Goal: Task Accomplishment & Management: Use online tool/utility

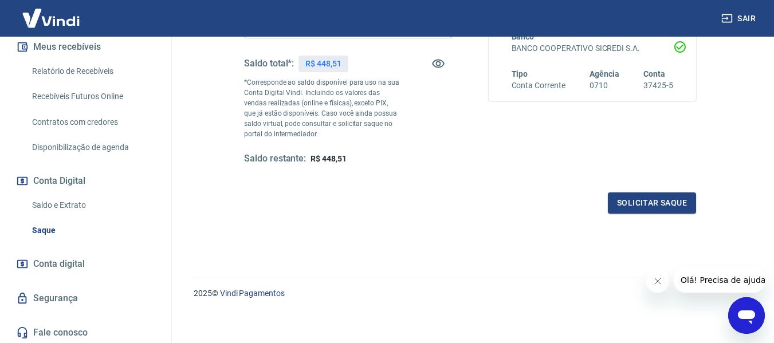
scroll to position [255, 0]
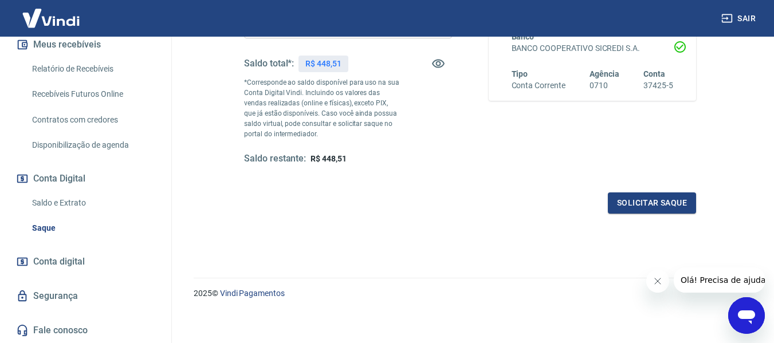
click at [95, 68] on link "Relatório de Recebíveis" at bounding box center [93, 68] width 130 height 23
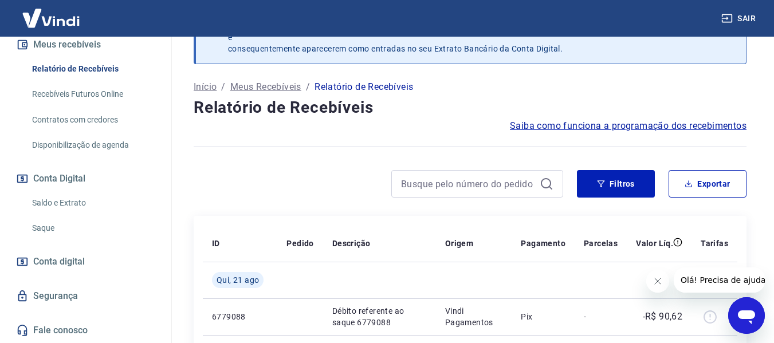
scroll to position [60, 0]
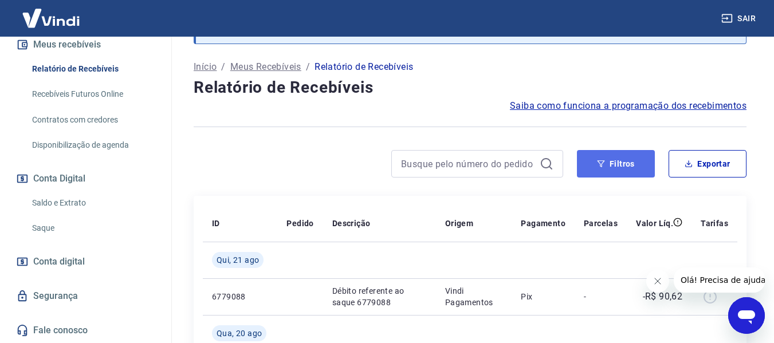
click at [627, 158] on button "Filtros" at bounding box center [616, 164] width 78 height 28
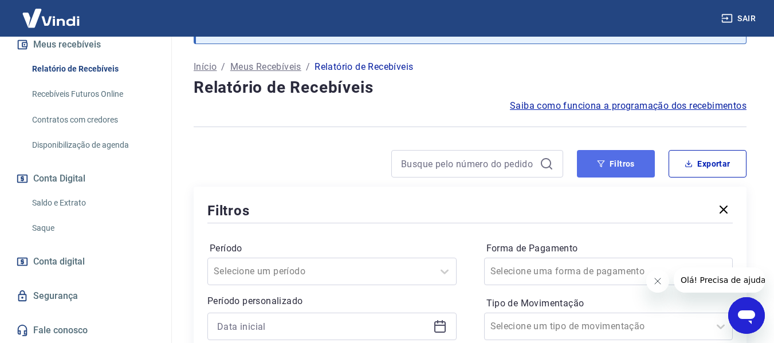
click at [615, 169] on button "Filtros" at bounding box center [616, 164] width 78 height 28
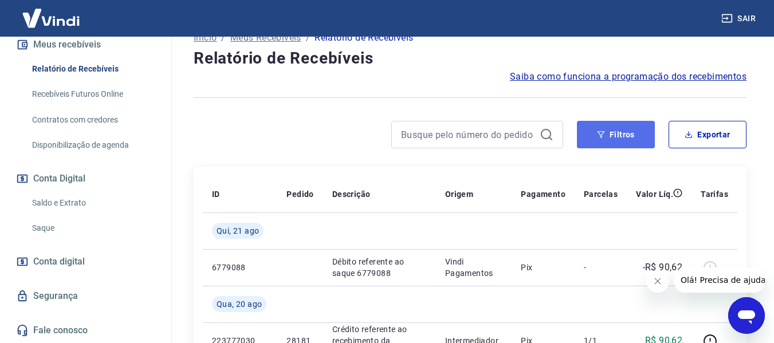
scroll to position [117, 0]
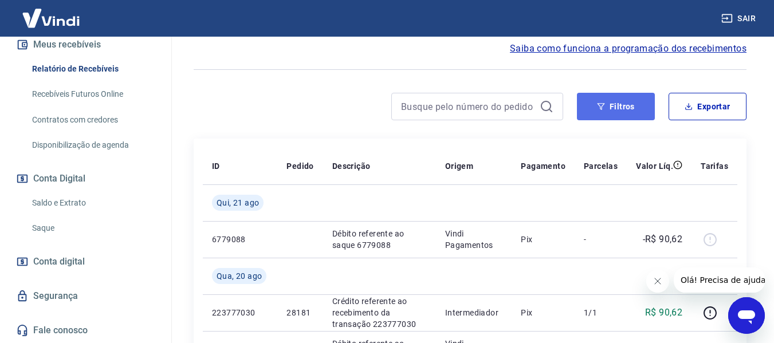
click at [603, 109] on icon "button" at bounding box center [601, 107] width 8 height 8
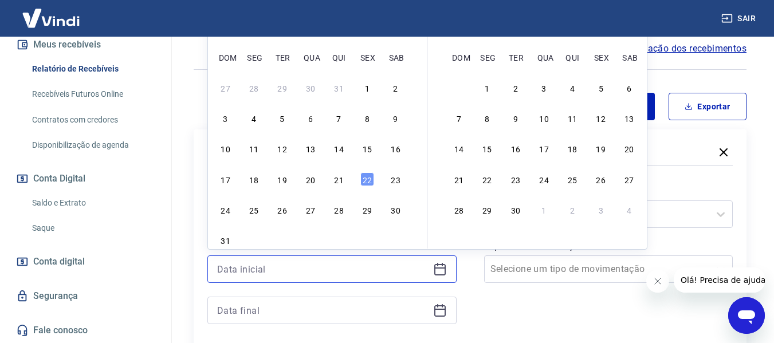
click at [426, 268] on input at bounding box center [322, 269] width 211 height 17
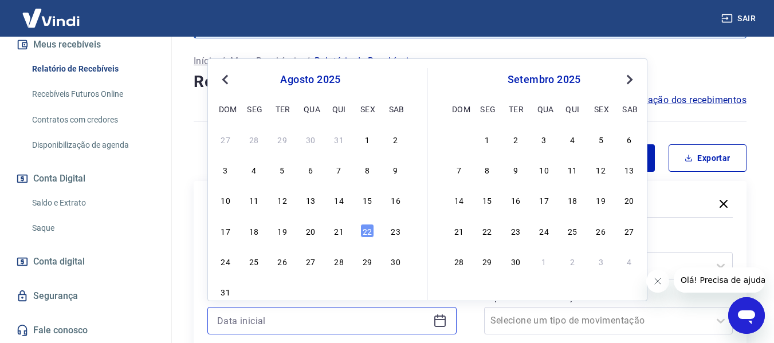
scroll to position [60, 0]
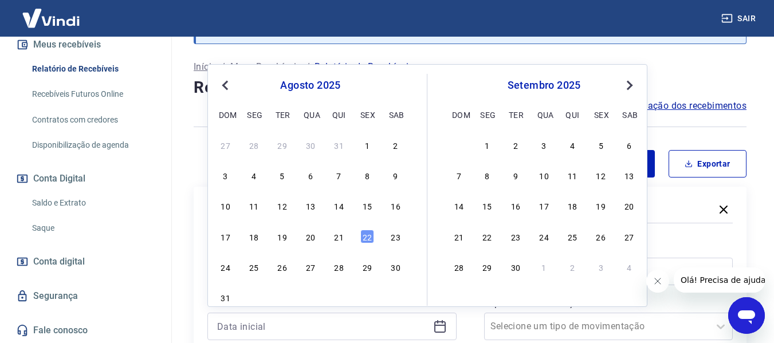
click at [290, 87] on div "agosto 2025" at bounding box center [310, 86] width 187 height 14
click at [226, 81] on span "Previous Month" at bounding box center [226, 85] width 0 height 13
click at [227, 80] on button "Previous Month" at bounding box center [225, 86] width 14 height 14
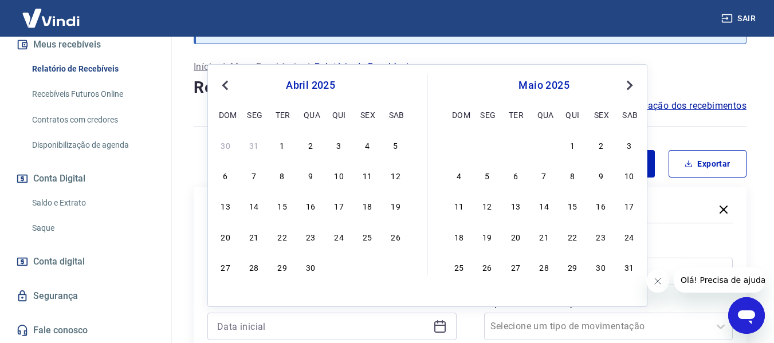
click at [227, 80] on button "Previous Month" at bounding box center [225, 86] width 14 height 14
click at [315, 151] on div "1" at bounding box center [311, 145] width 14 height 14
click at [366, 268] on div "Selecione um período" at bounding box center [331, 272] width 249 height 28
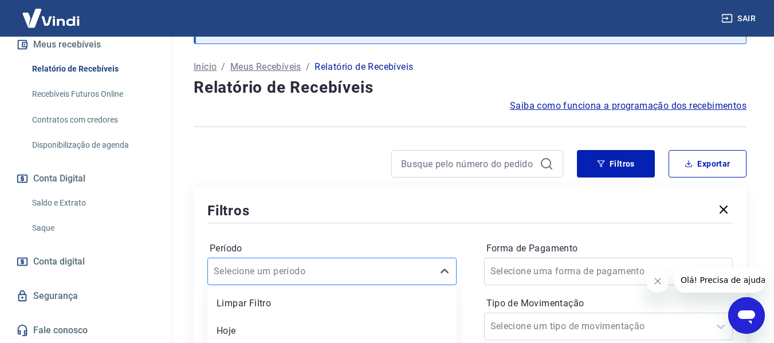
type input "[DATE]"
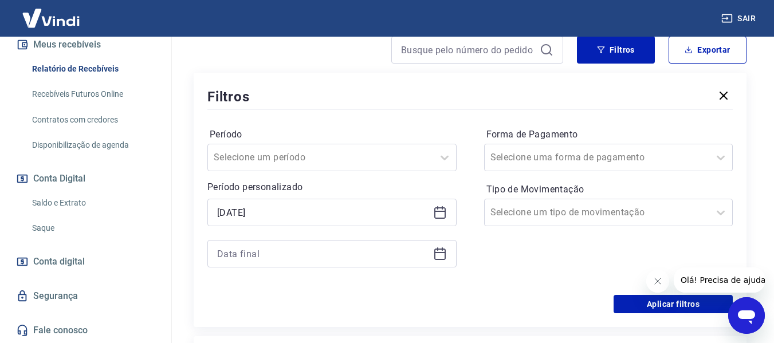
click at [320, 124] on div "Período Selecione um período Período personalizado Selected date: [DATE] [DATE]…" at bounding box center [469, 203] width 525 height 183
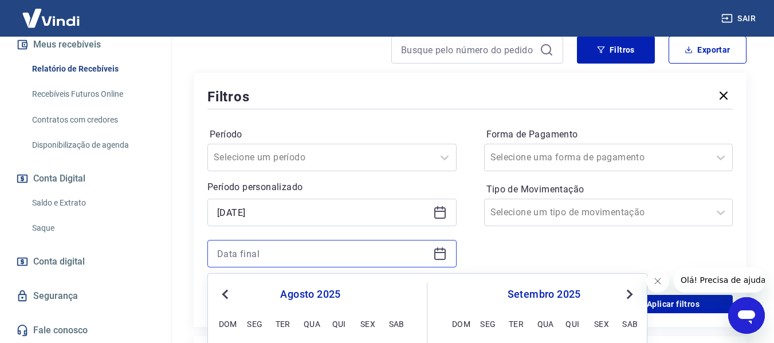
click at [291, 249] on input at bounding box center [322, 253] width 211 height 17
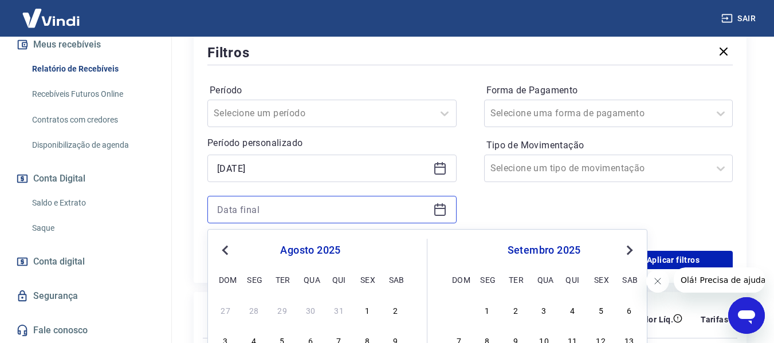
scroll to position [289, 0]
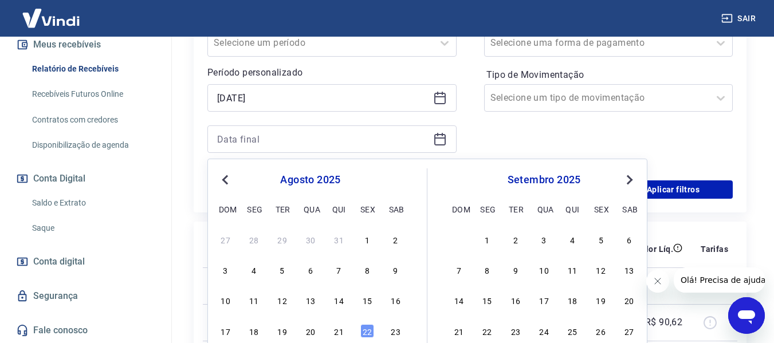
click at [226, 180] on span "Previous Month" at bounding box center [226, 179] width 0 height 13
click at [226, 179] on span "Previous Month" at bounding box center [226, 179] width 0 height 13
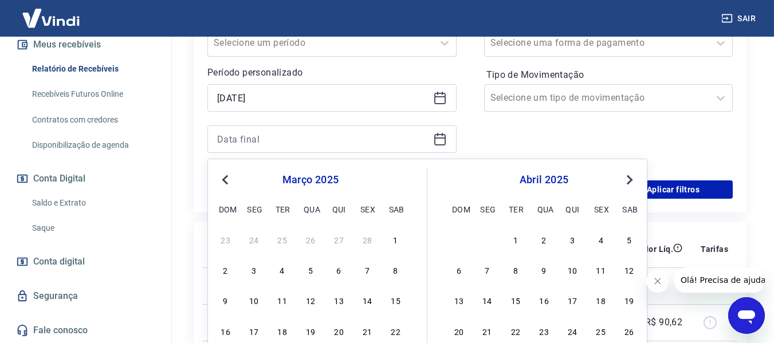
click at [226, 178] on span "Previous Month" at bounding box center [226, 179] width 0 height 13
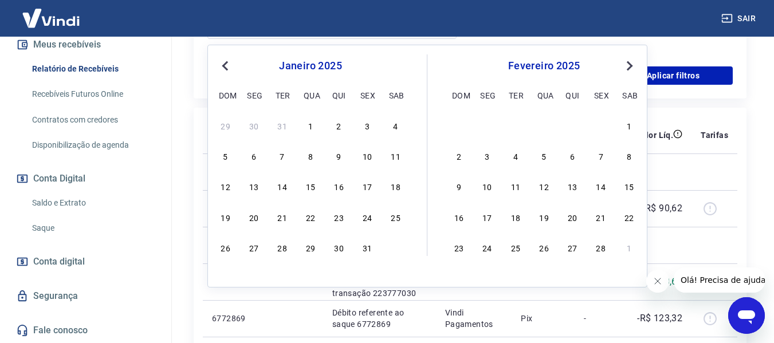
scroll to position [403, 0]
click at [364, 254] on div "31" at bounding box center [367, 247] width 14 height 14
type input "[DATE]"
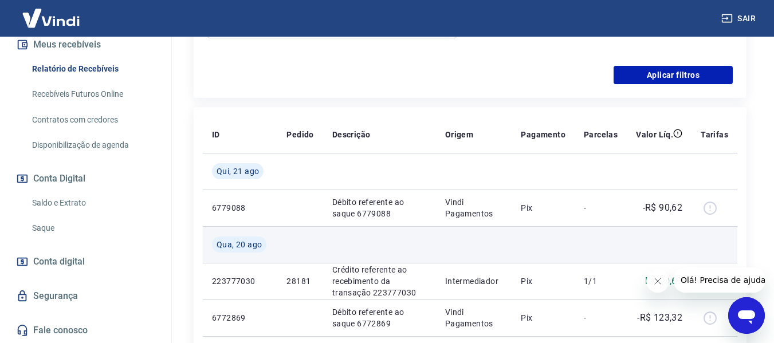
click at [364, 247] on td at bounding box center [379, 244] width 113 height 37
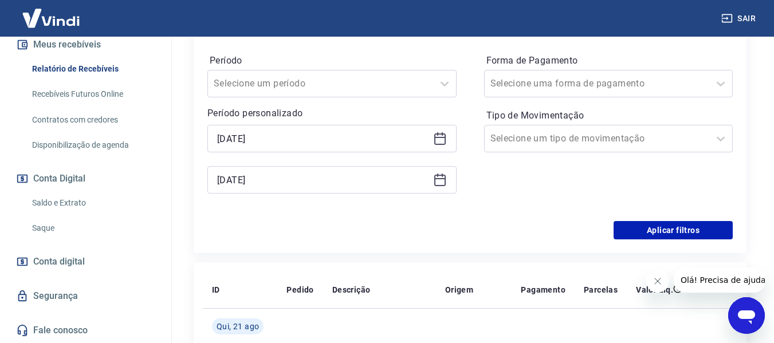
scroll to position [231, 0]
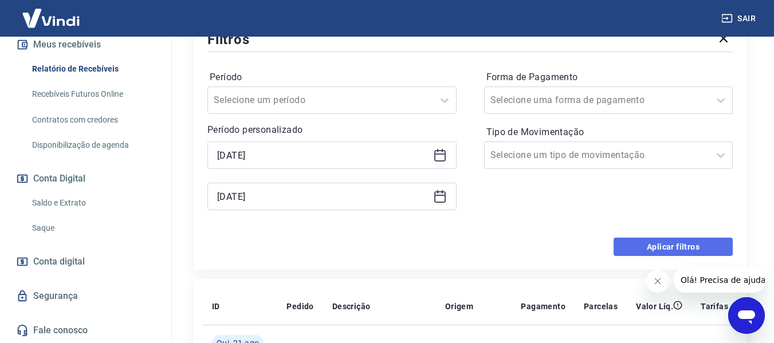
click at [688, 241] on button "Aplicar filtros" at bounding box center [673, 247] width 119 height 18
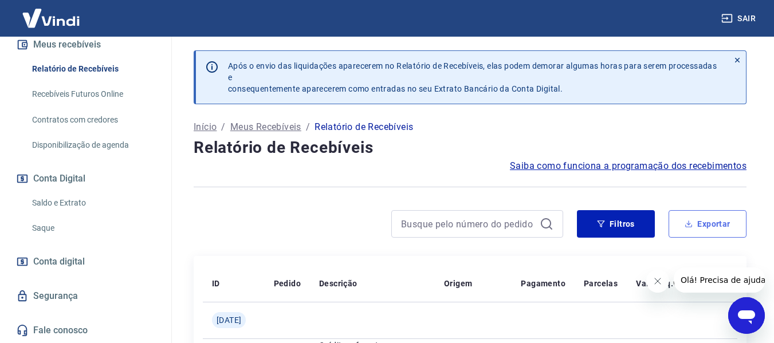
click at [732, 215] on button "Exportar" at bounding box center [708, 224] width 78 height 28
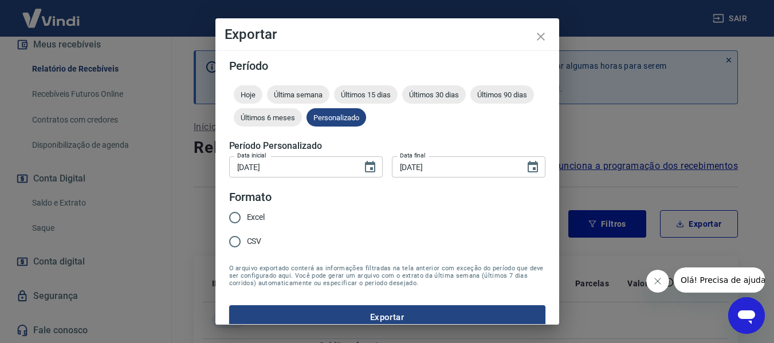
type input "[DATE]"
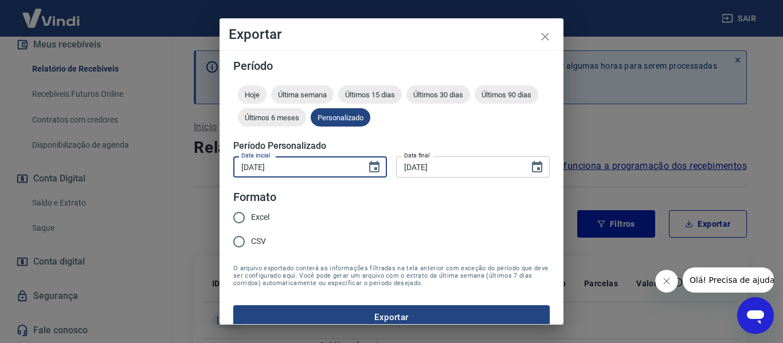
click at [343, 163] on input "[DATE]" at bounding box center [295, 166] width 125 height 21
click at [241, 223] on input "Excel" at bounding box center [239, 218] width 24 height 24
radio input "true"
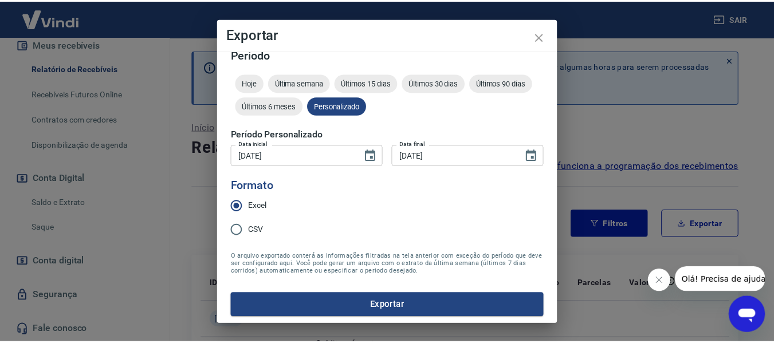
scroll to position [14, 0]
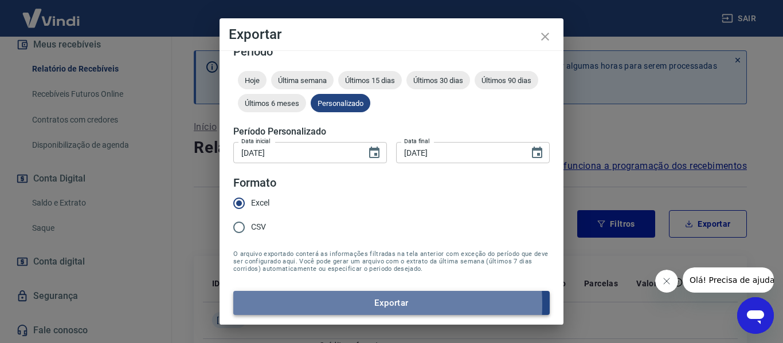
click at [329, 304] on button "Exportar" at bounding box center [391, 303] width 316 height 24
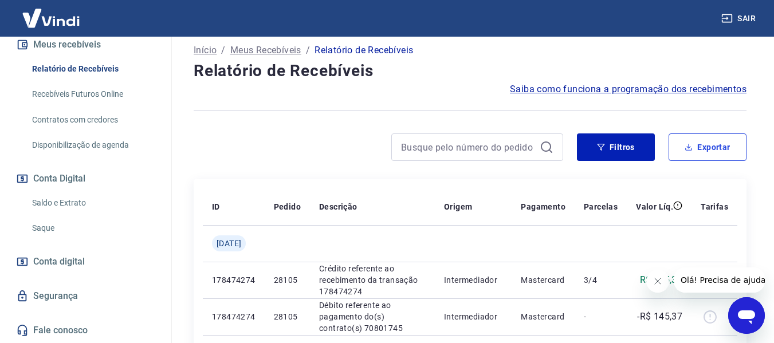
scroll to position [229, 0]
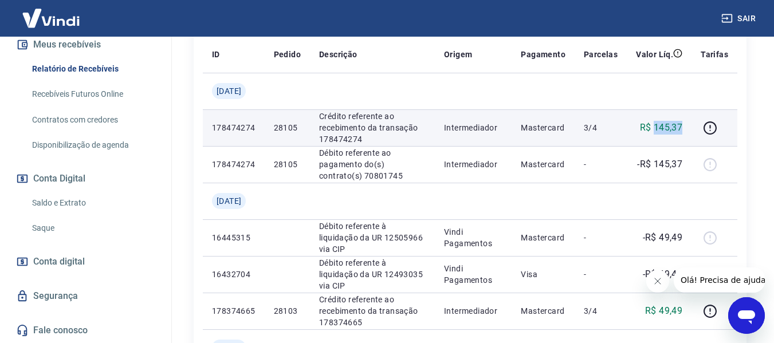
drag, startPoint x: 657, startPoint y: 125, endPoint x: 675, endPoint y: 129, distance: 18.7
click at [681, 129] on p "R$ 145,37" at bounding box center [661, 128] width 43 height 14
copy p "145,37"
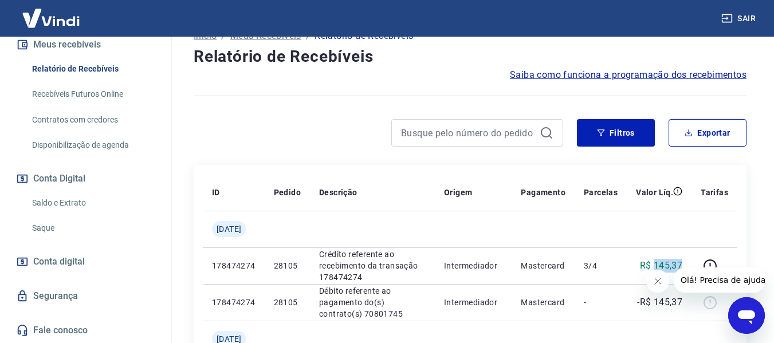
scroll to position [57, 0]
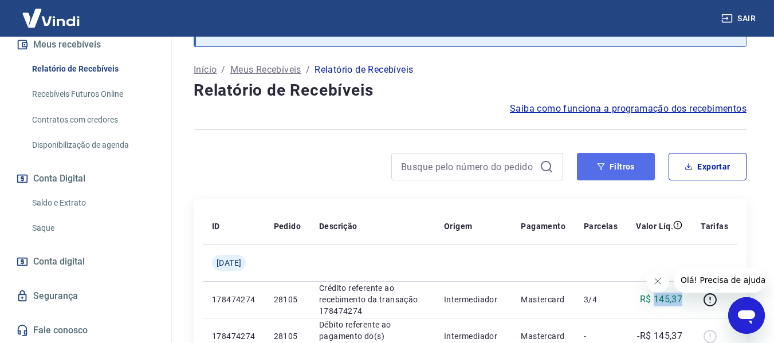
click at [627, 162] on button "Filtros" at bounding box center [616, 167] width 78 height 28
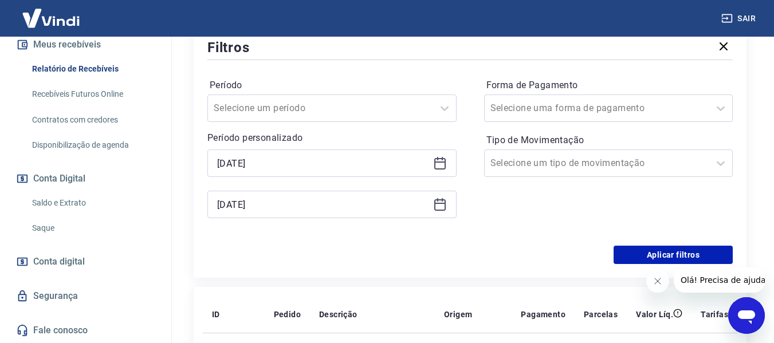
scroll to position [229, 0]
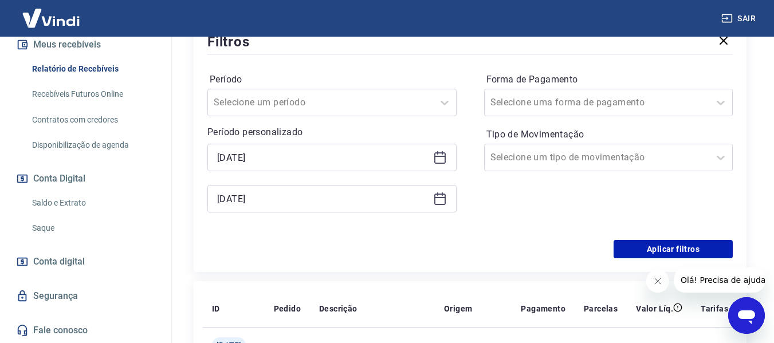
click at [439, 162] on icon at bounding box center [440, 158] width 14 height 14
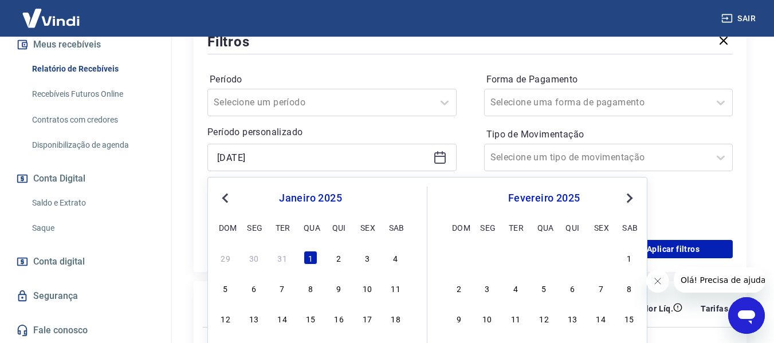
click at [629, 201] on span "Next Month" at bounding box center [629, 197] width 0 height 13
click at [629, 200] on span "Next Month" at bounding box center [629, 197] width 0 height 13
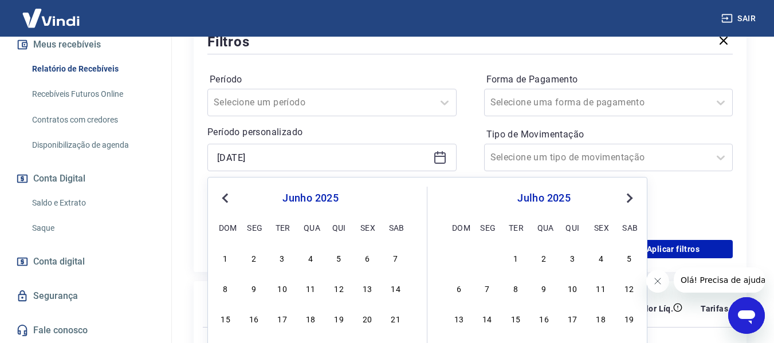
click at [629, 201] on span "Next Month" at bounding box center [629, 197] width 0 height 13
drag, startPoint x: 601, startPoint y: 261, endPoint x: 415, endPoint y: 183, distance: 201.6
click at [599, 261] on div "1" at bounding box center [601, 258] width 14 height 14
type input "[DATE]"
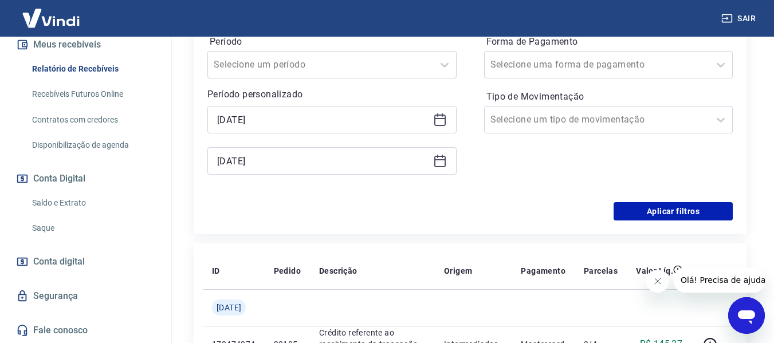
scroll to position [287, 0]
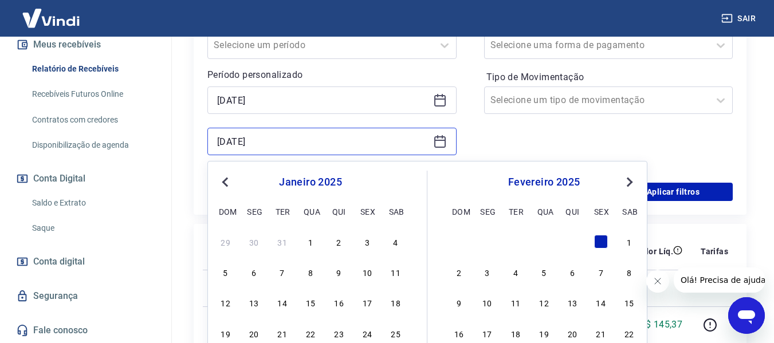
drag, startPoint x: 346, startPoint y: 139, endPoint x: 397, endPoint y: 160, distance: 55.2
click at [346, 140] on input "[DATE]" at bounding box center [322, 141] width 211 height 17
click at [634, 185] on button "Next Month" at bounding box center [630, 182] width 14 height 14
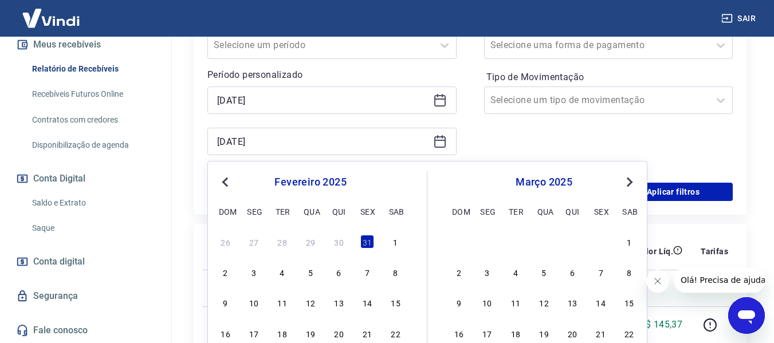
click at [634, 184] on button "Next Month" at bounding box center [630, 182] width 14 height 14
click at [634, 183] on button "Next Month" at bounding box center [630, 182] width 14 height 14
click at [631, 185] on button "Next Month" at bounding box center [630, 182] width 14 height 14
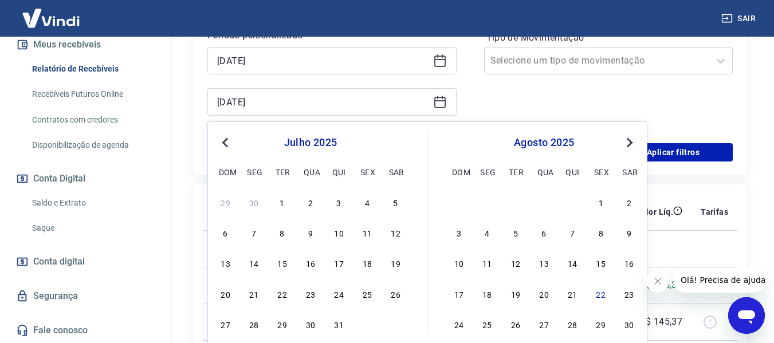
scroll to position [344, 0]
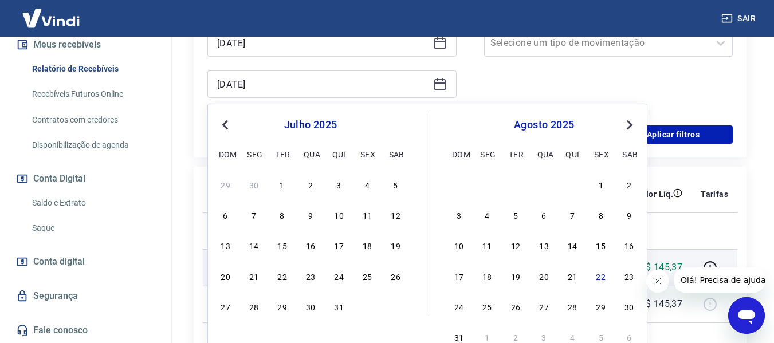
drag, startPoint x: 601, startPoint y: 280, endPoint x: 592, endPoint y: 250, distance: 31.4
click at [601, 280] on div "22" at bounding box center [601, 276] width 14 height 14
type input "[DATE]"
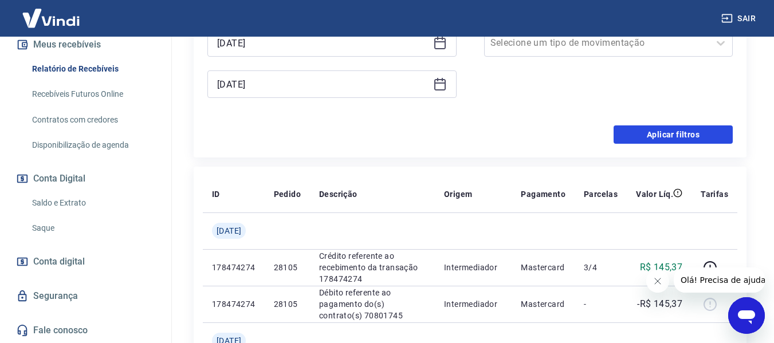
click at [651, 137] on button "Aplicar filtros" at bounding box center [673, 134] width 119 height 18
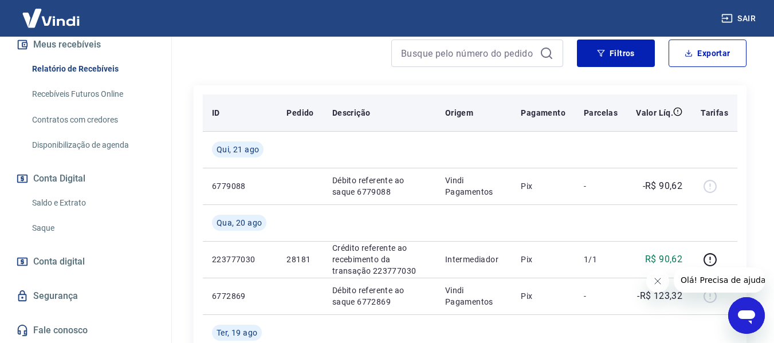
scroll to position [172, 0]
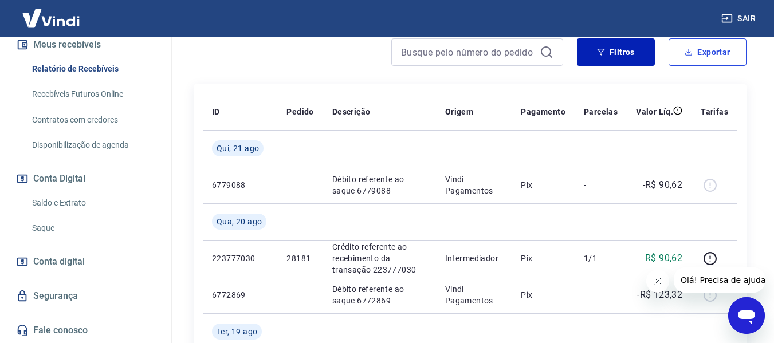
click at [715, 60] on button "Exportar" at bounding box center [708, 52] width 78 height 28
type input "[DATE]"
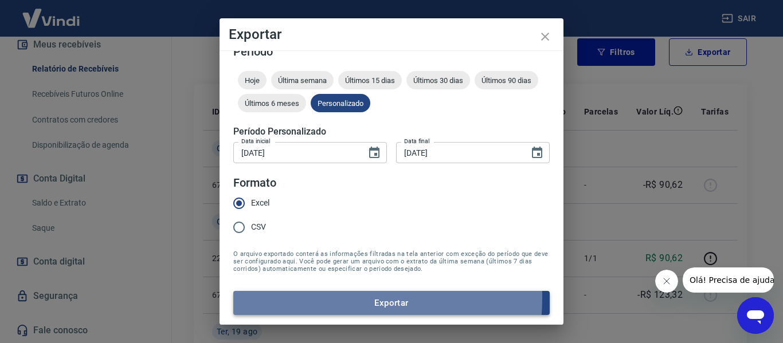
click at [321, 297] on button "Exportar" at bounding box center [391, 303] width 316 height 24
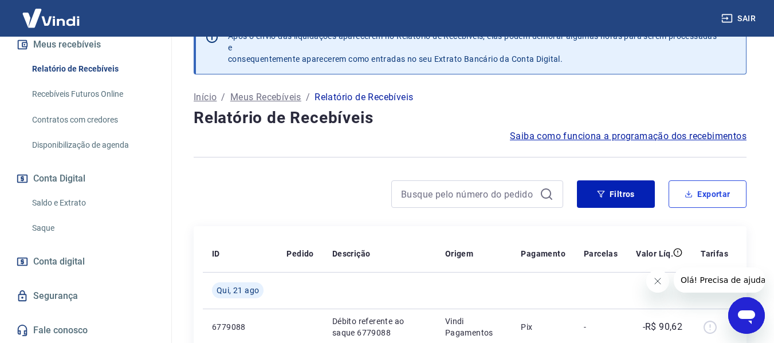
scroll to position [57, 0]
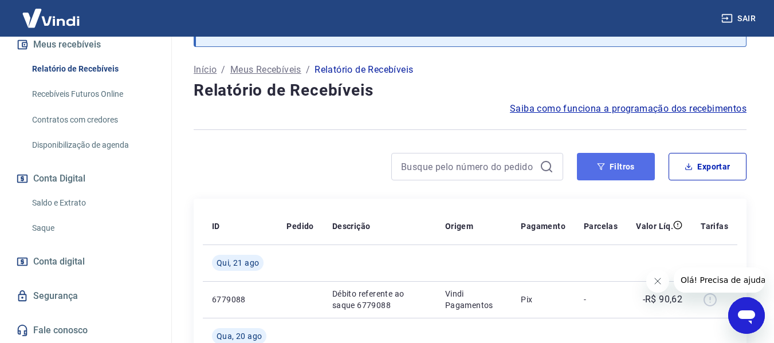
click at [631, 164] on button "Filtros" at bounding box center [616, 167] width 78 height 28
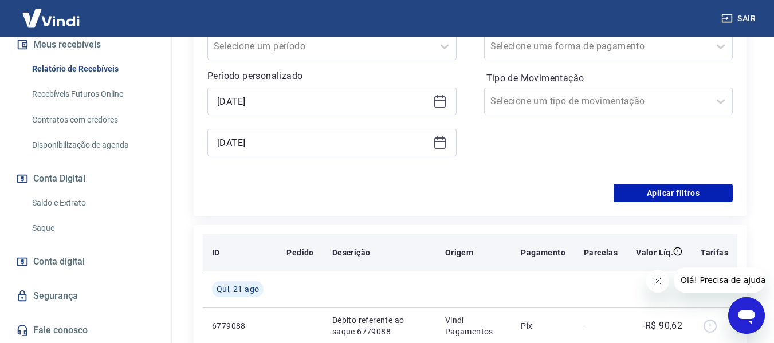
scroll to position [229, 0]
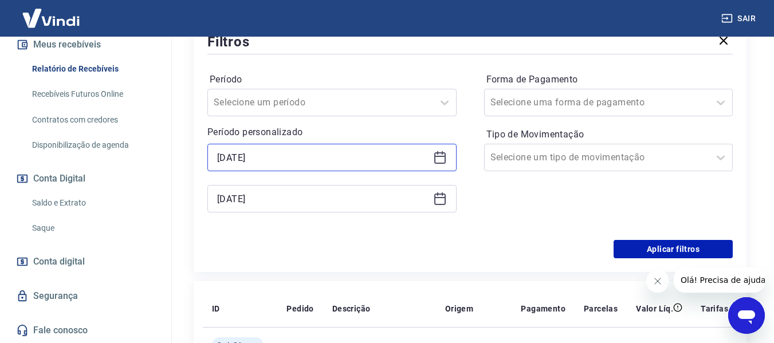
click at [279, 159] on input "[DATE]" at bounding box center [322, 157] width 211 height 17
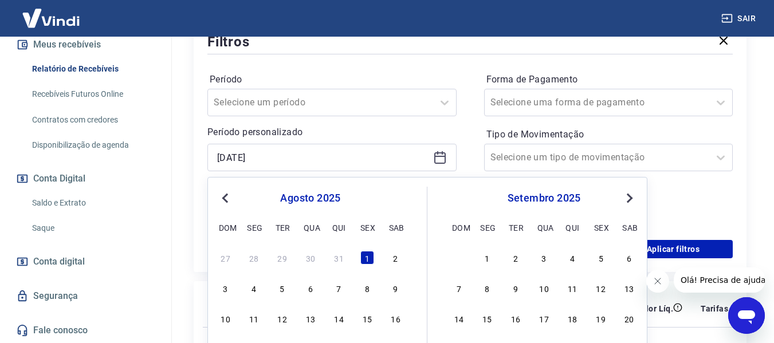
click at [226, 194] on span "Previous Month" at bounding box center [226, 197] width 0 height 13
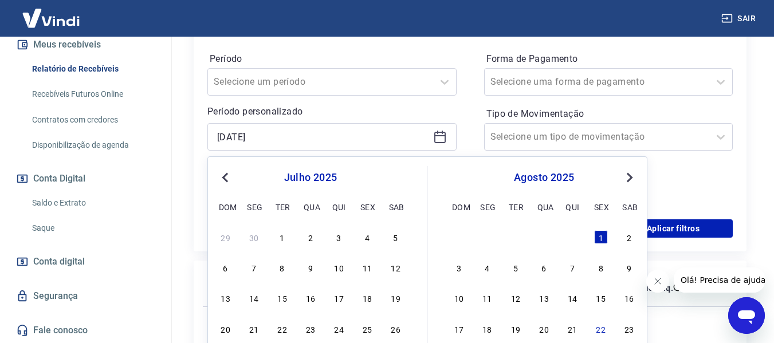
scroll to position [287, 0]
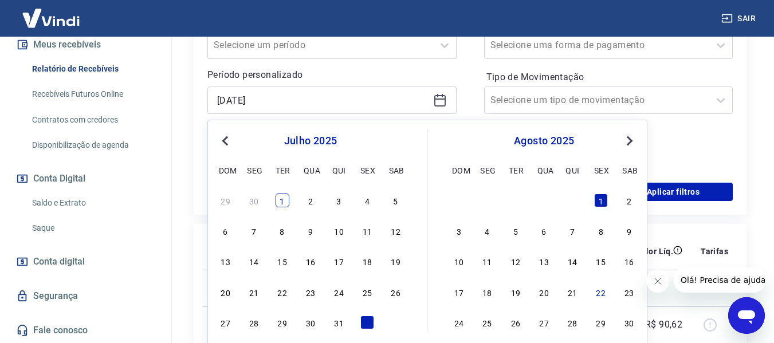
click at [281, 195] on div "1" at bounding box center [283, 201] width 14 height 14
type input "[DATE]"
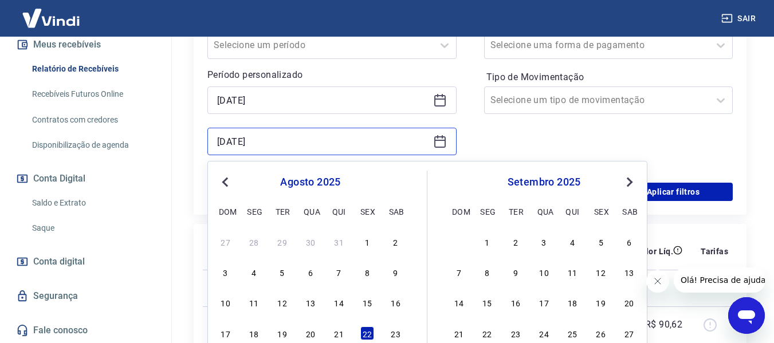
click at [351, 147] on input "[DATE]" at bounding box center [322, 141] width 211 height 17
click at [219, 182] on button "Previous Month" at bounding box center [225, 182] width 14 height 14
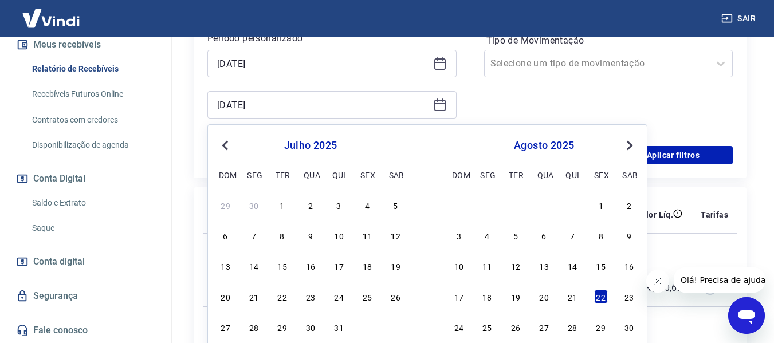
scroll to position [344, 0]
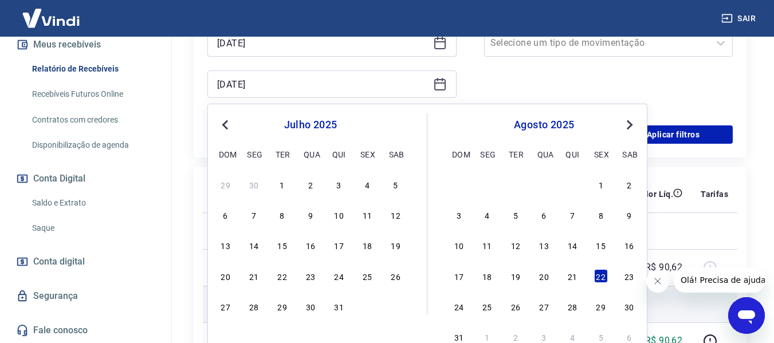
click at [340, 307] on div "31" at bounding box center [339, 307] width 14 height 14
type input "[DATE]"
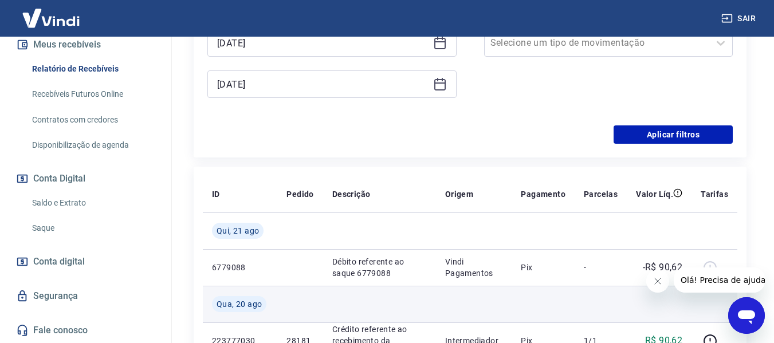
click at [339, 307] on td at bounding box center [379, 304] width 113 height 37
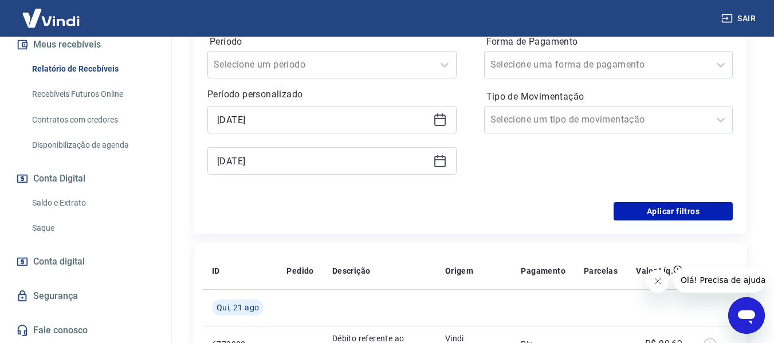
scroll to position [172, 0]
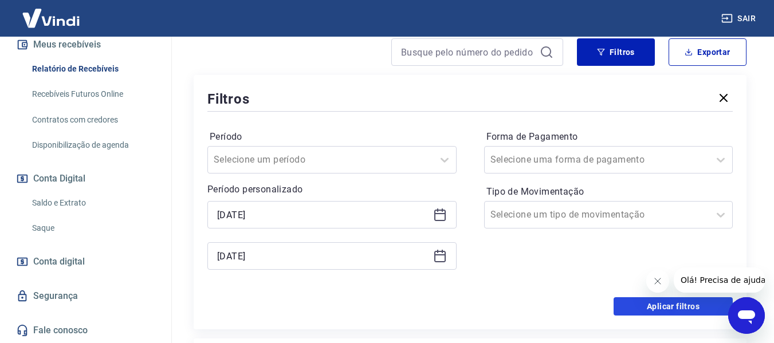
click at [638, 309] on button "Aplicar filtros" at bounding box center [673, 306] width 119 height 18
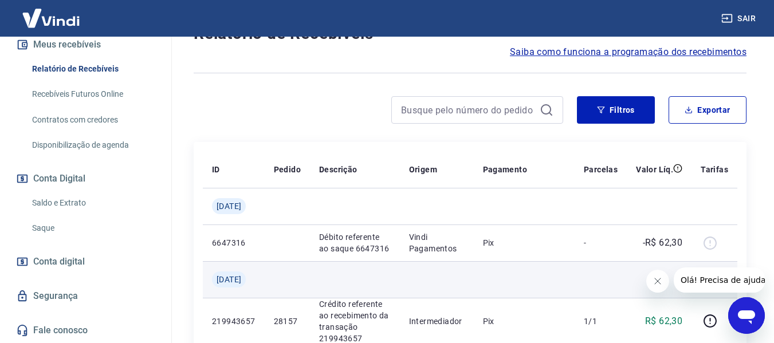
scroll to position [115, 0]
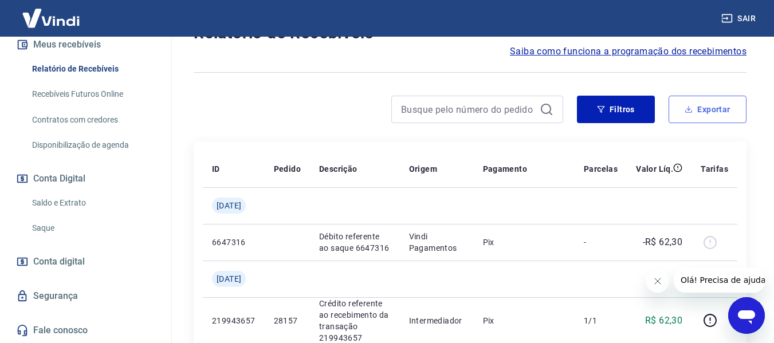
click at [689, 112] on icon "button" at bounding box center [689, 111] width 7 height 3
type input "[DATE]"
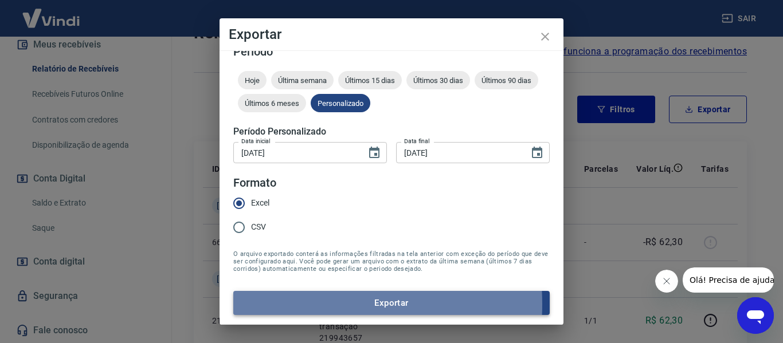
click at [305, 304] on button "Exportar" at bounding box center [391, 303] width 316 height 24
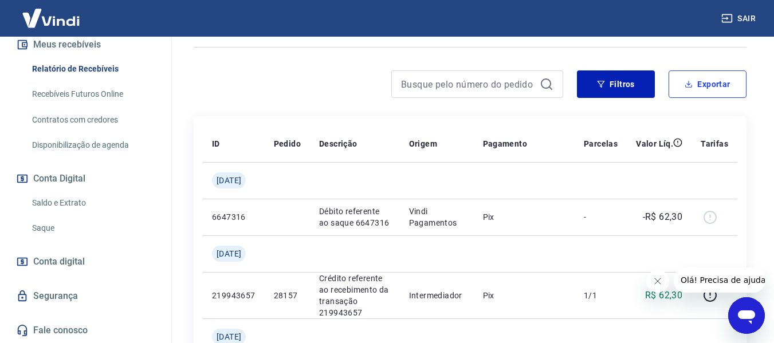
scroll to position [0, 0]
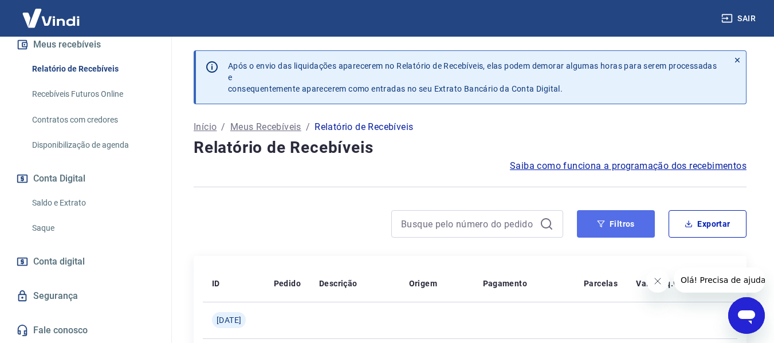
click at [593, 218] on button "Filtros" at bounding box center [616, 224] width 78 height 28
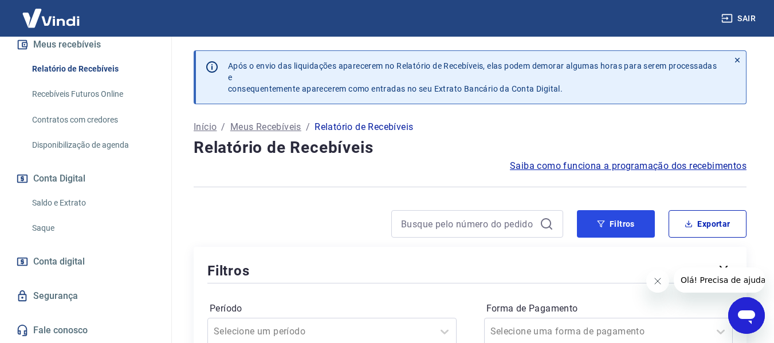
scroll to position [229, 0]
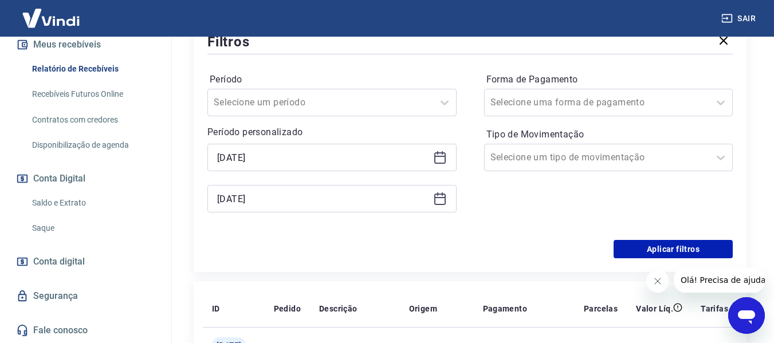
click at [445, 207] on div "[DATE]" at bounding box center [331, 199] width 249 height 28
click at [440, 199] on icon at bounding box center [440, 199] width 14 height 14
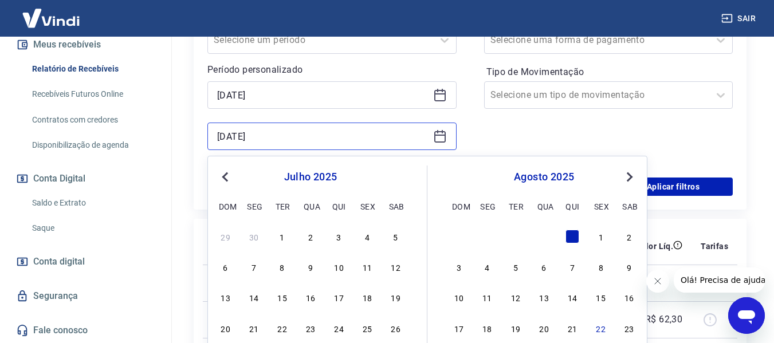
scroll to position [344, 0]
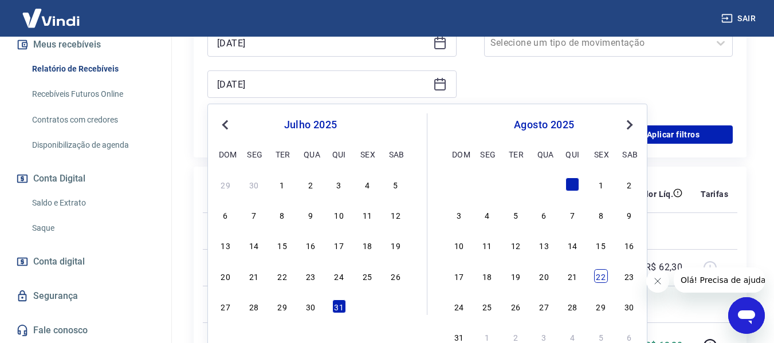
click at [602, 280] on div "22" at bounding box center [601, 276] width 14 height 14
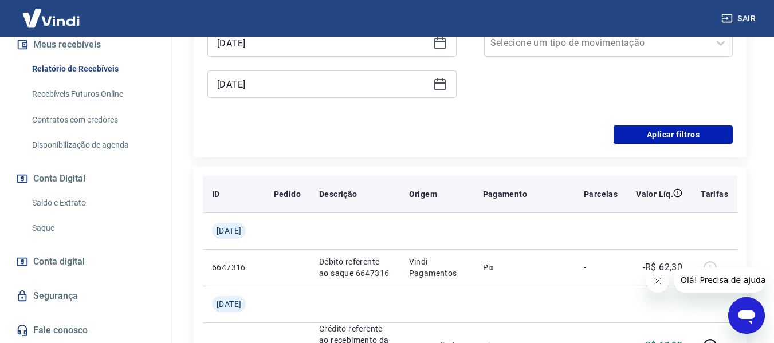
type input "[DATE]"
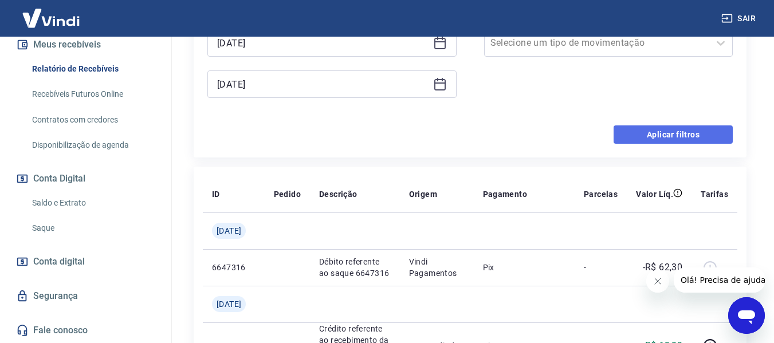
click at [660, 137] on button "Aplicar filtros" at bounding box center [673, 134] width 119 height 18
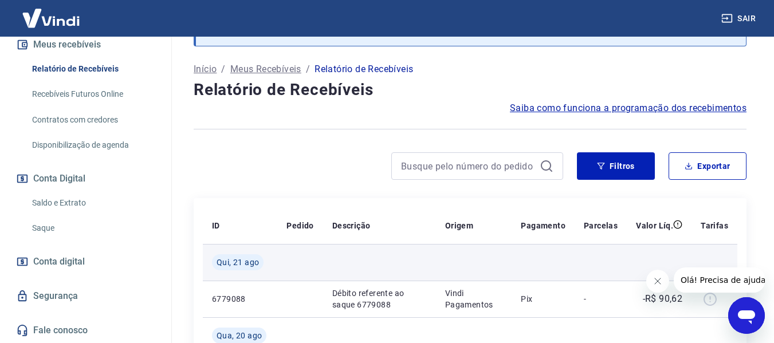
scroll to position [57, 0]
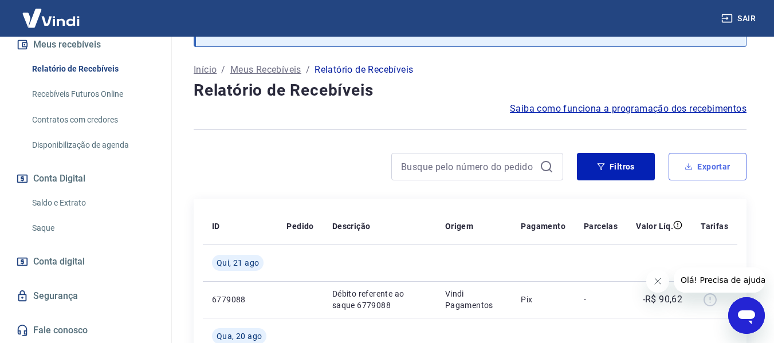
click at [700, 166] on button "Exportar" at bounding box center [708, 167] width 78 height 28
type input "[DATE]"
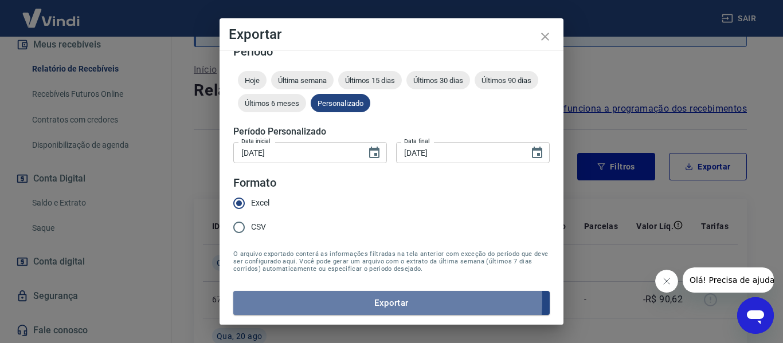
click at [338, 300] on button "Exportar" at bounding box center [391, 303] width 316 height 24
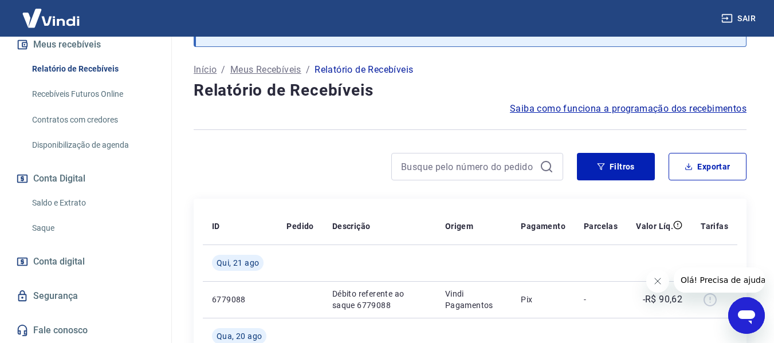
click at [748, 315] on icon "Abrir janela de mensagens" at bounding box center [746, 318] width 17 height 14
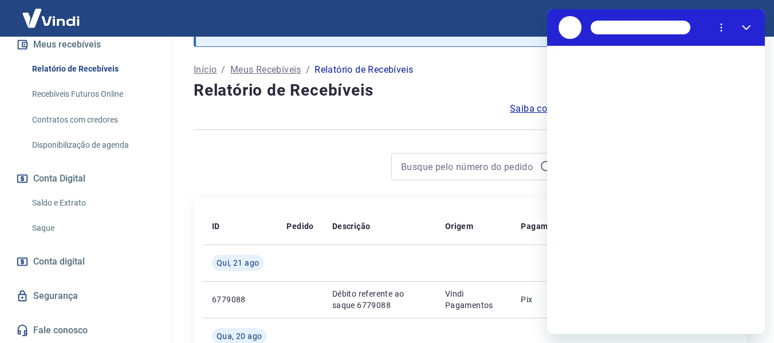
scroll to position [0, 0]
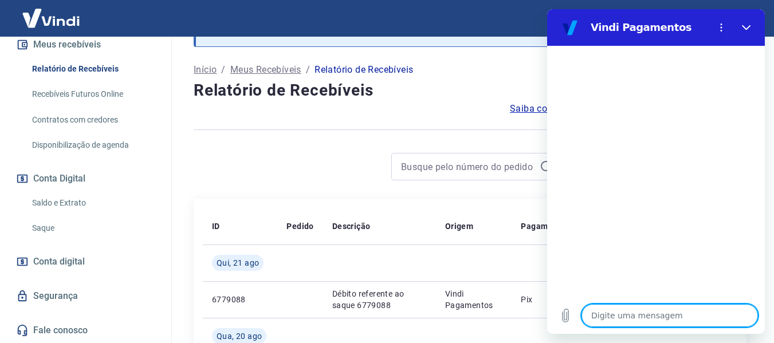
type textarea "o"
type textarea "x"
type textarea "oi"
type textarea "x"
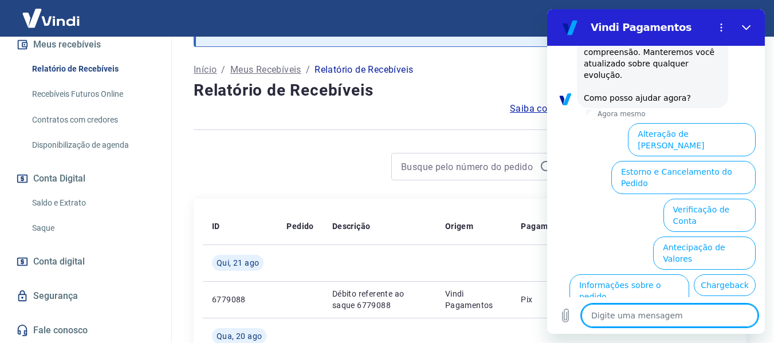
scroll to position [358, 0]
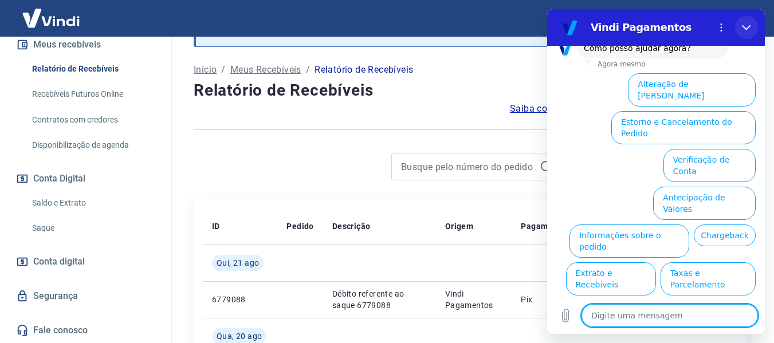
click at [747, 27] on icon "Fechar" at bounding box center [746, 27] width 9 height 9
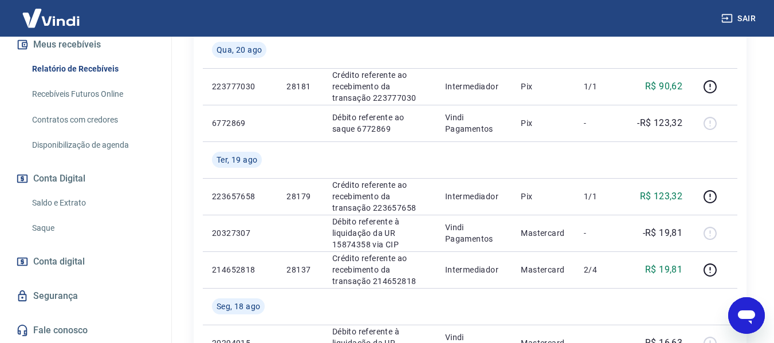
scroll to position [573, 0]
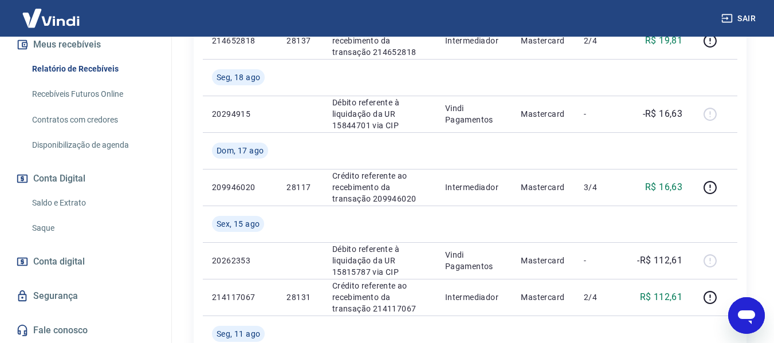
type textarea "x"
